Goal: Information Seeking & Learning: Learn about a topic

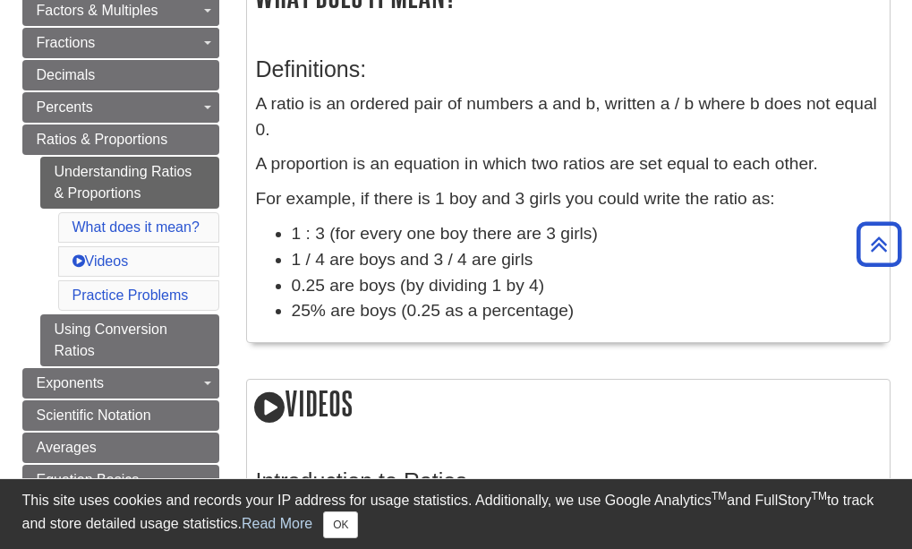
scroll to position [477, 0]
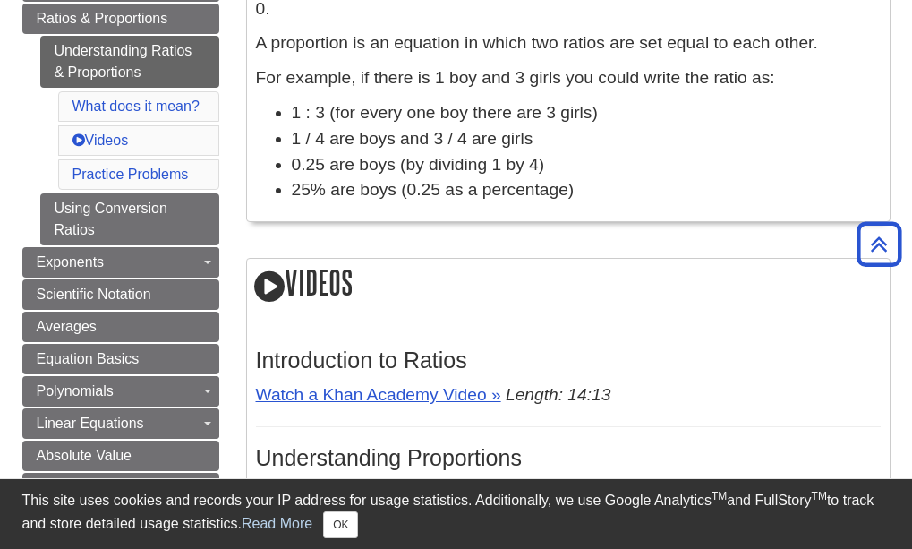
drag, startPoint x: 376, startPoint y: 532, endPoint x: 812, endPoint y: 210, distance: 541.7
click at [812, 210] on div "Definitions: A ratio is an ordered pair of numbers a and b, written a / b where…" at bounding box center [568, 65] width 625 height 295
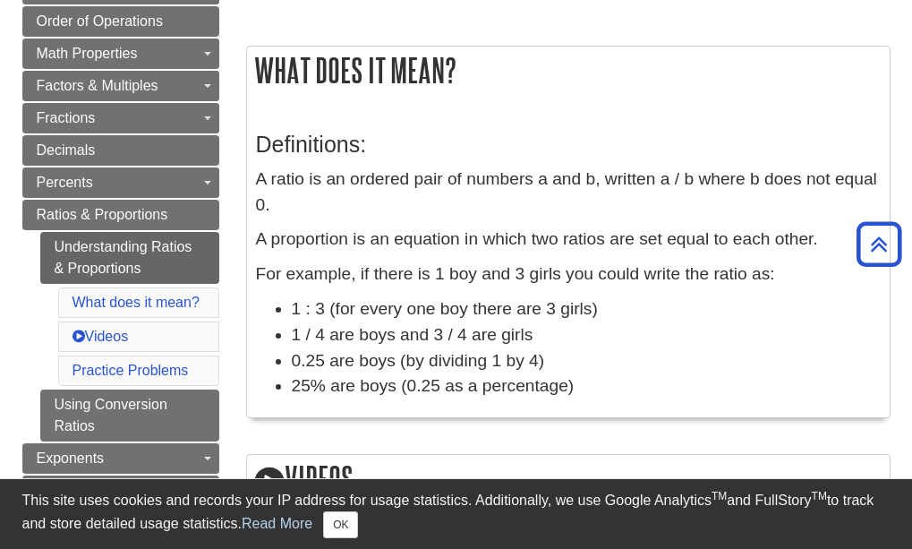
scroll to position [371, 0]
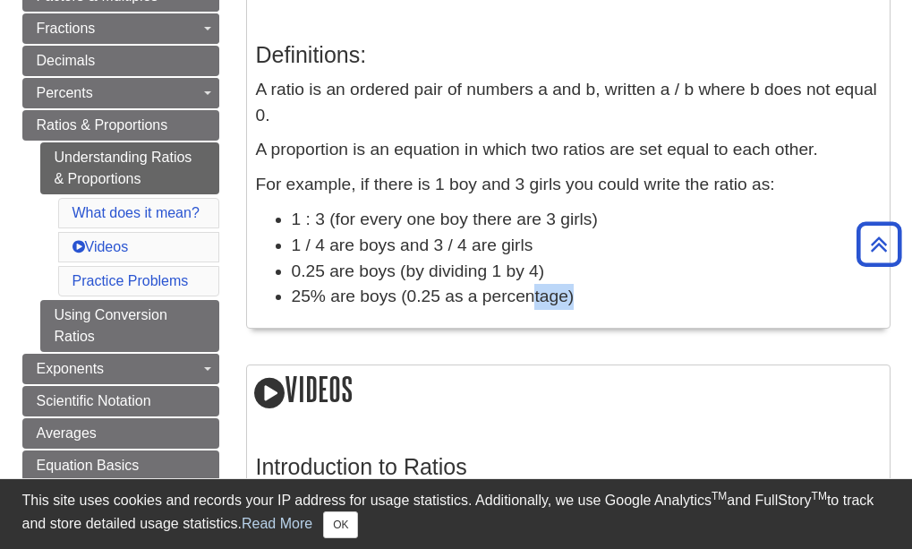
drag, startPoint x: 539, startPoint y: 297, endPoint x: 607, endPoint y: 311, distance: 69.4
click at [607, 311] on div "Definitions: A ratio is an ordered pair of numbers a and b, written a / b where…" at bounding box center [568, 171] width 625 height 295
click at [612, 285] on li "25% are boys (0.25 as a percentage)" at bounding box center [586, 297] width 589 height 26
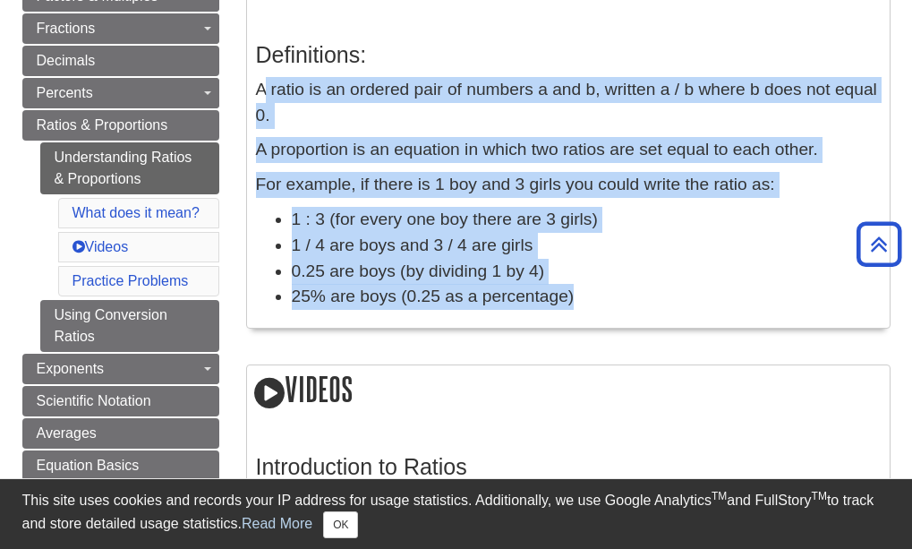
drag, startPoint x: 262, startPoint y: 85, endPoint x: 584, endPoint y: 296, distance: 384.7
click at [584, 297] on div "Definitions: A ratio is an ordered pair of numbers a and b, written a / b where…" at bounding box center [568, 171] width 625 height 295
click at [634, 222] on li "1 : 3 (for every one boy there are 3 girls)" at bounding box center [586, 220] width 589 height 26
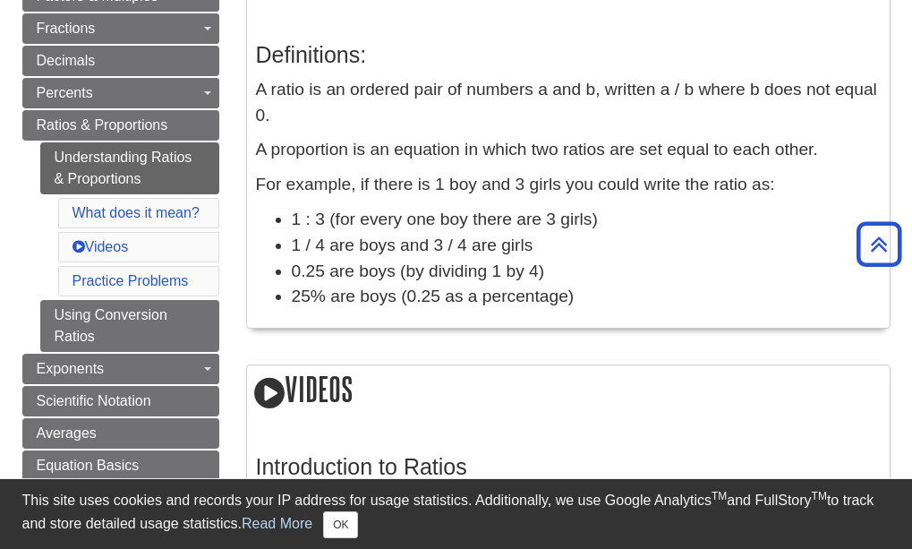
click at [388, 42] on h3 "Definitions:" at bounding box center [568, 55] width 625 height 26
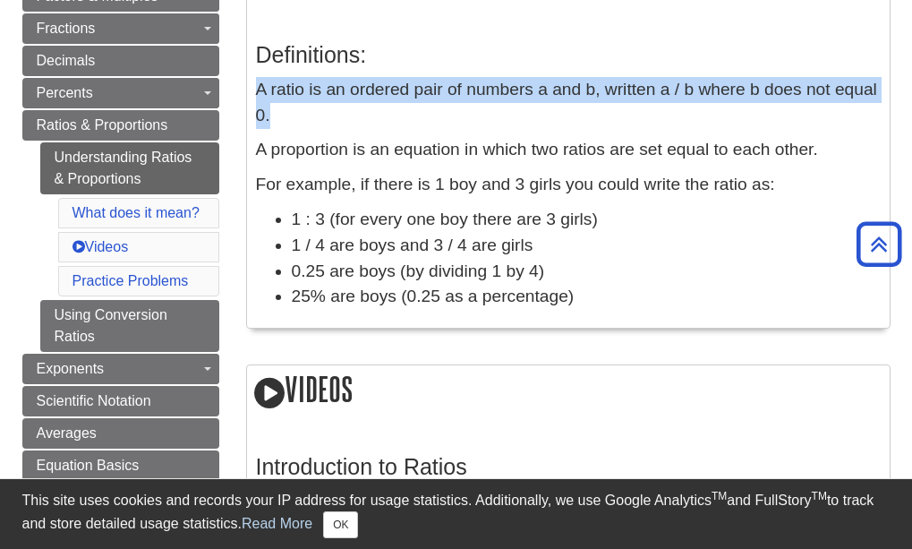
drag, startPoint x: 256, startPoint y: 82, endPoint x: 289, endPoint y: 122, distance: 51.5
click at [289, 122] on p "A ratio is an ordered pair of numbers a and b, written a / b where b does not e…" at bounding box center [568, 103] width 625 height 52
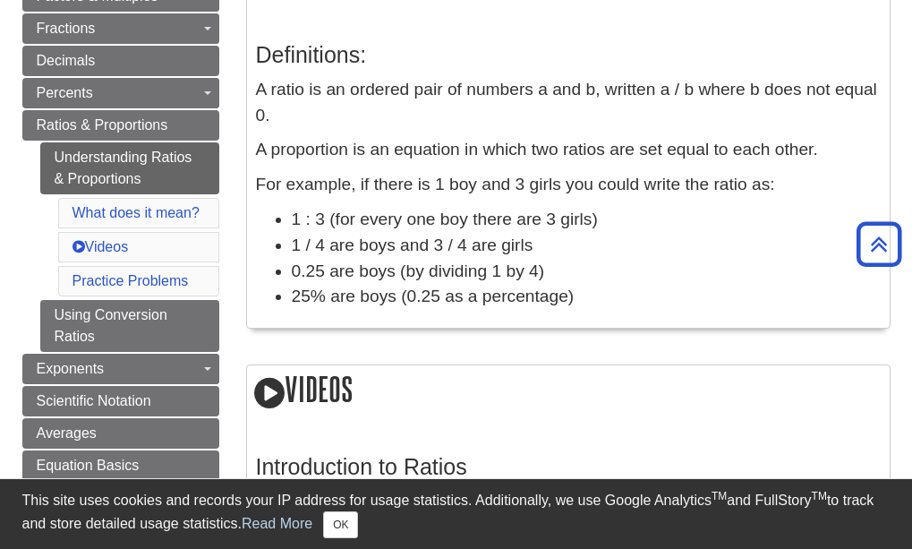
click at [662, 281] on li "0.25 are boys (by dividing 1 by 4)" at bounding box center [586, 272] width 589 height 26
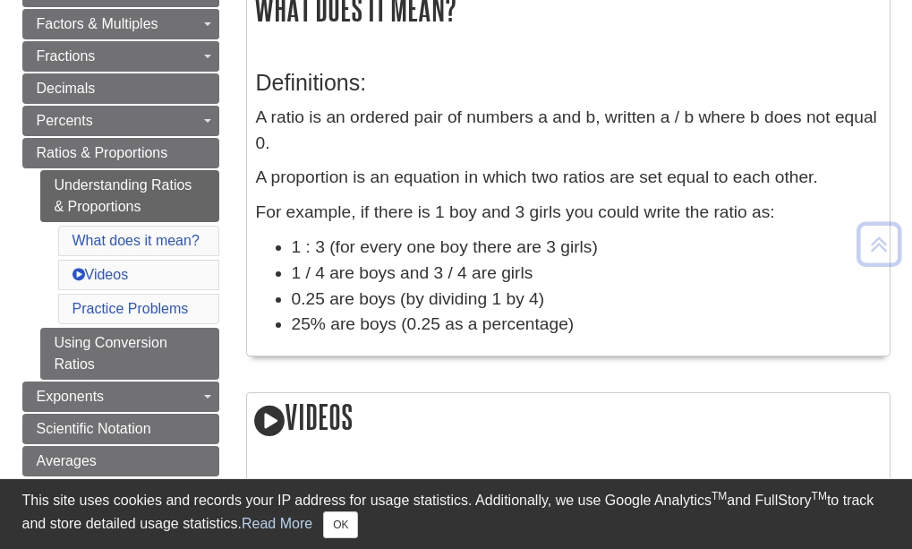
scroll to position [358, 0]
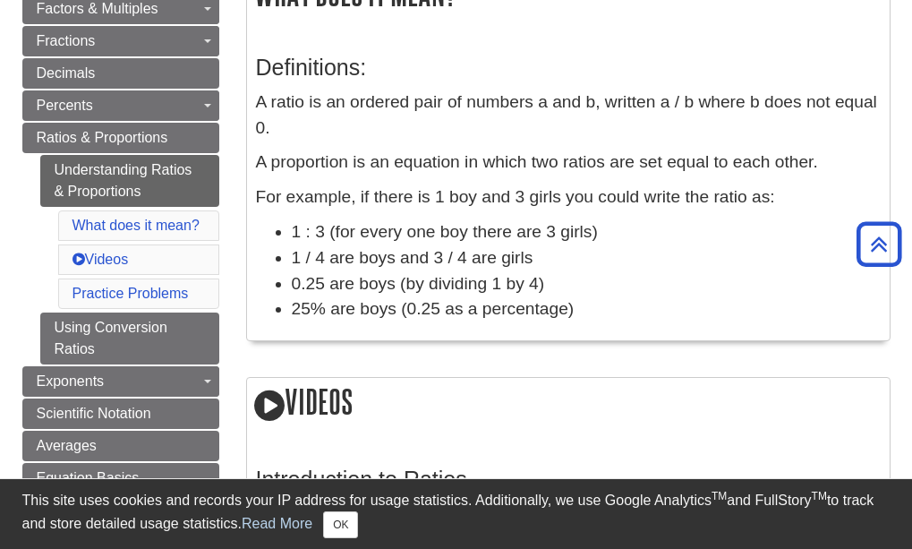
click at [586, 307] on li "25% are boys (0.25 as a percentage)" at bounding box center [586, 309] width 589 height 26
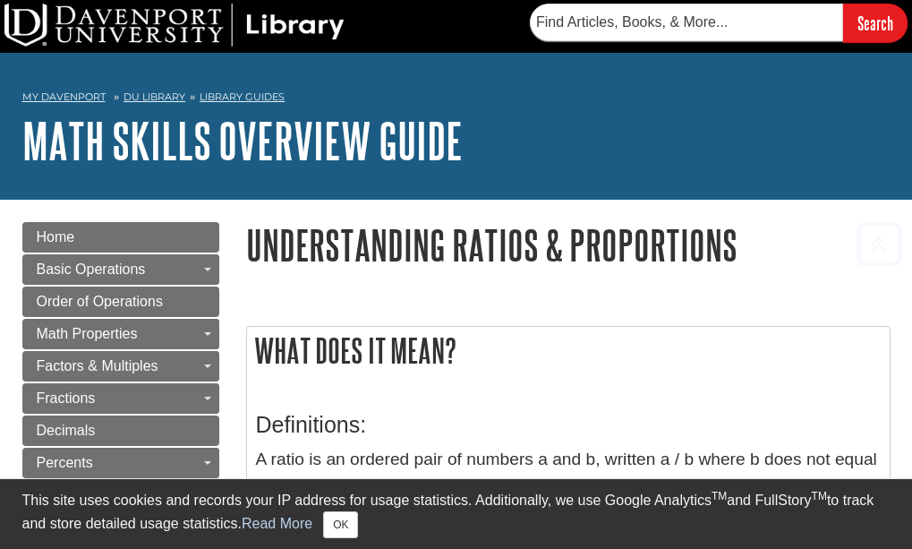
scroll to position [0, 0]
